Goal: Task Accomplishment & Management: Manage account settings

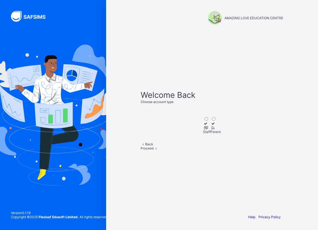
click at [203, 125] on div at bounding box center [206, 127] width 7 height 4
click at [223, 150] on div "Proceed" at bounding box center [212, 148] width 143 height 4
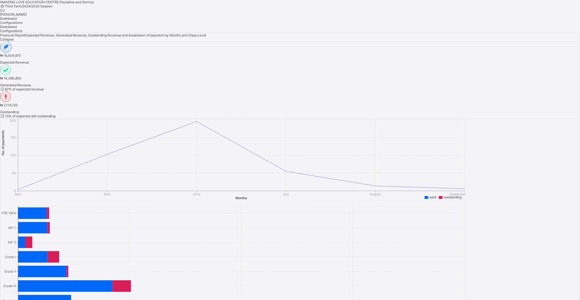
click at [22, 25] on span "Configurations" at bounding box center [11, 23] width 22 height 4
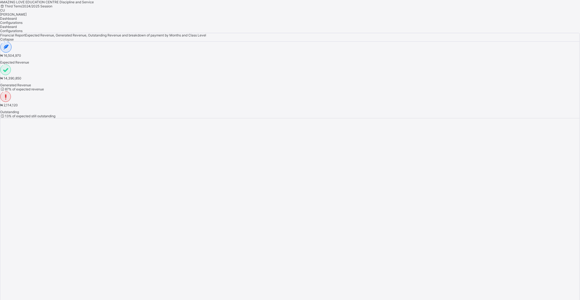
click at [27, 12] on span "[PERSON_NAME]" at bounding box center [13, 14] width 27 height 4
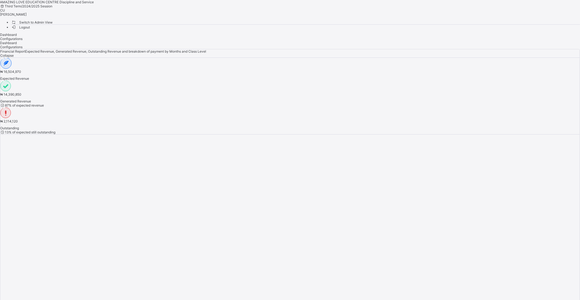
click at [53, 22] on span "Switch to Admin View" at bounding box center [32, 22] width 42 height 6
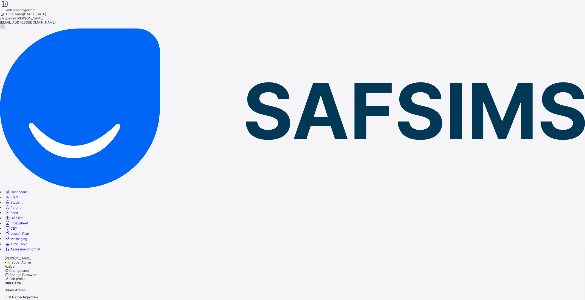
click at [98, 229] on div at bounding box center [292, 267] width 585 height 4
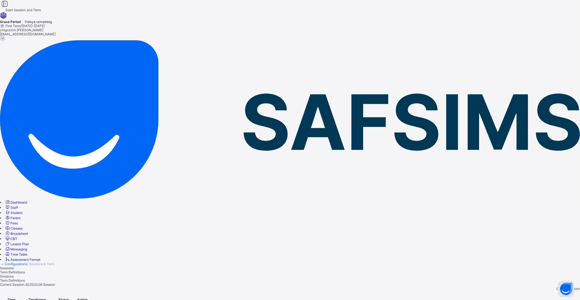
click at [18, 221] on span "Fees" at bounding box center [13, 223] width 7 height 4
click at [18, 229] on span "Student List" at bounding box center [9, 268] width 18 height 4
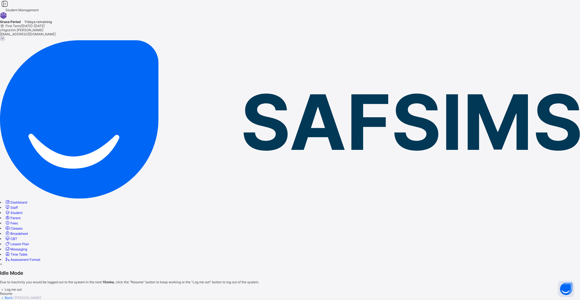
click at [12, 229] on span "Resume" at bounding box center [6, 294] width 12 height 4
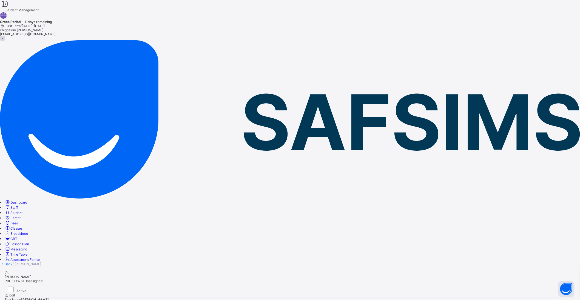
click at [18, 221] on span "Fees" at bounding box center [13, 223] width 7 height 4
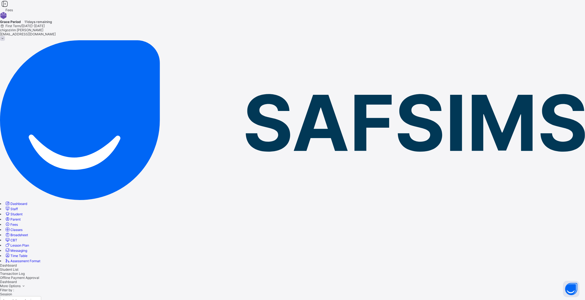
click at [22, 212] on span "Student" at bounding box center [16, 214] width 12 height 4
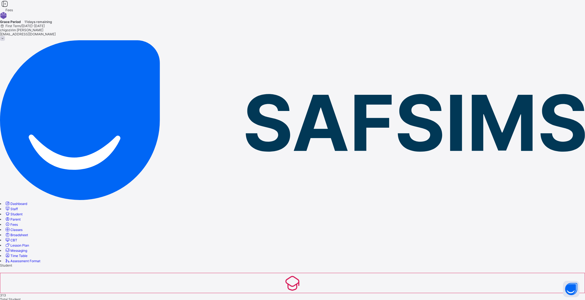
type input "*******"
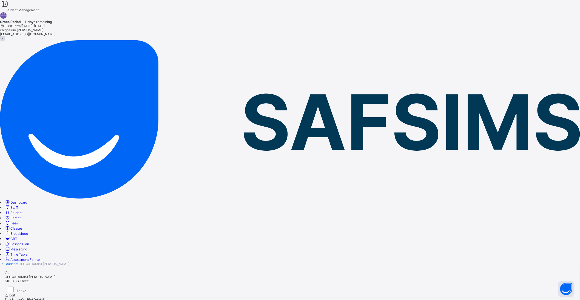
drag, startPoint x: 109, startPoint y: 58, endPoint x: 188, endPoint y: 57, distance: 78.7
click at [188, 229] on div "OLUWADAMISI [PERSON_NAME] 5100 • SS Three, ." at bounding box center [290, 277] width 571 height 12
copy span "OLUWADAMISI [PERSON_NAME]"
